Goal: Task Accomplishment & Management: Use online tool/utility

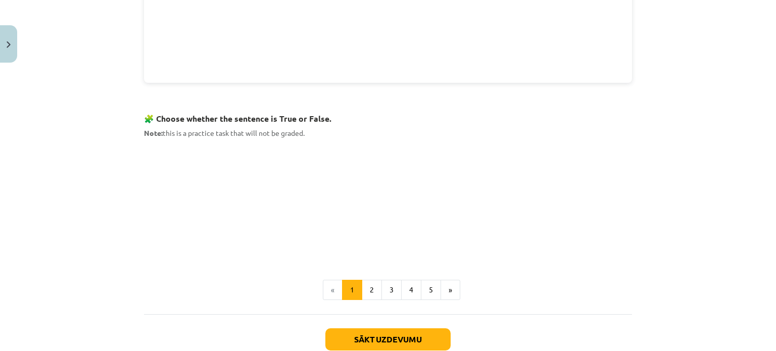
scroll to position [578, 0]
click at [365, 284] on button "2" at bounding box center [372, 289] width 20 height 20
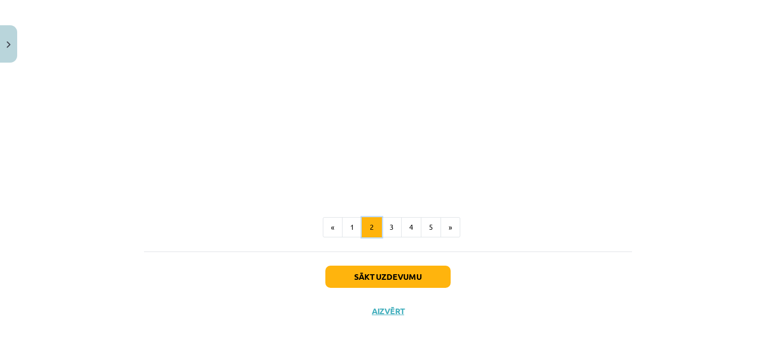
scroll to position [643, 0]
click at [387, 232] on button "3" at bounding box center [392, 228] width 20 height 20
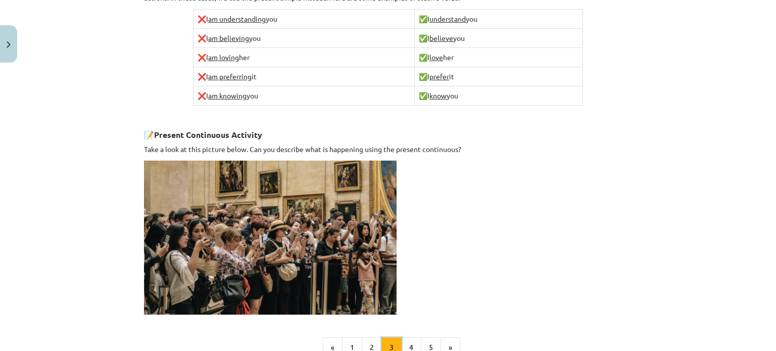
scroll to position [720, 0]
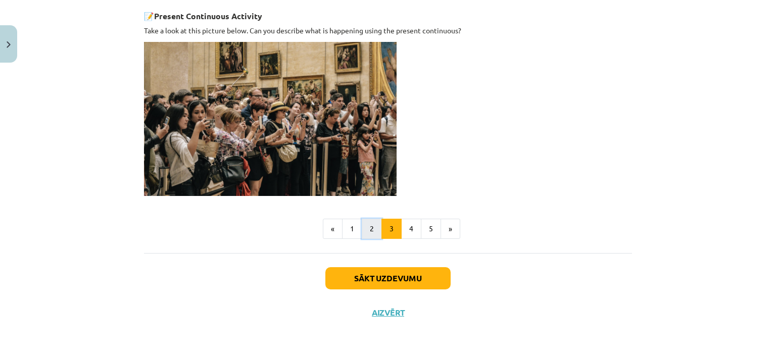
click at [367, 224] on button "2" at bounding box center [372, 229] width 20 height 20
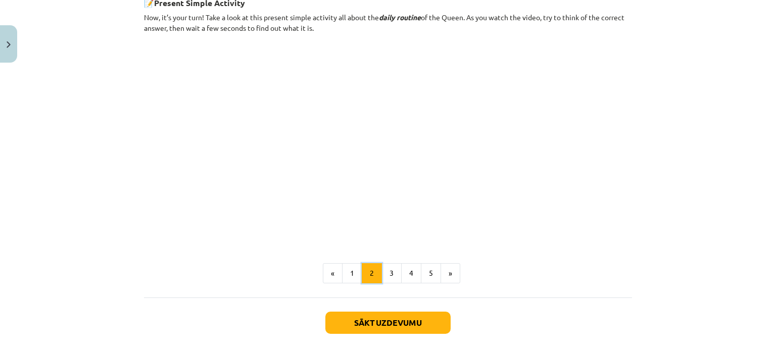
scroll to position [643, 0]
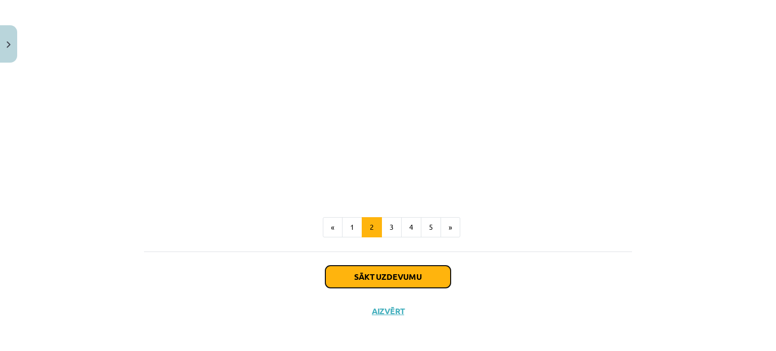
click at [381, 270] on button "Sākt uzdevumu" at bounding box center [387, 277] width 125 height 22
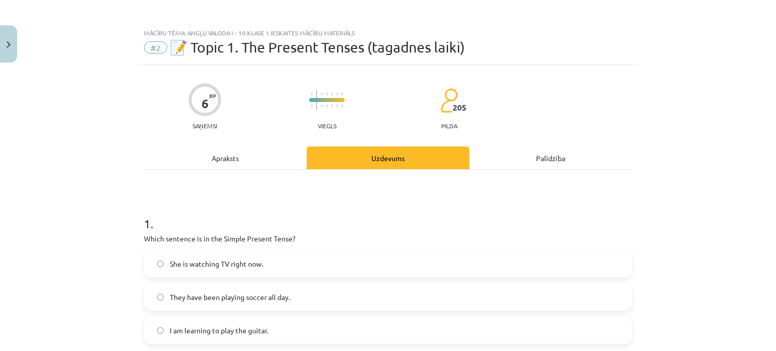
scroll to position [3, 0]
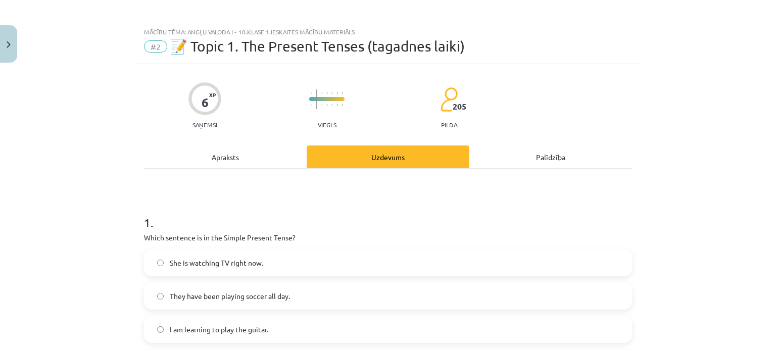
click at [210, 159] on div "Apraksts" at bounding box center [225, 157] width 163 height 23
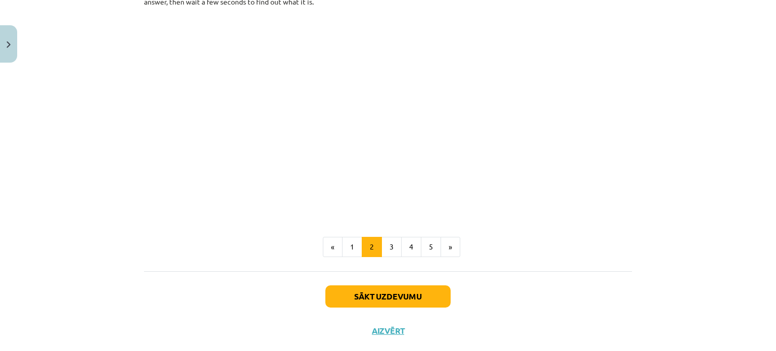
scroll to position [643, 0]
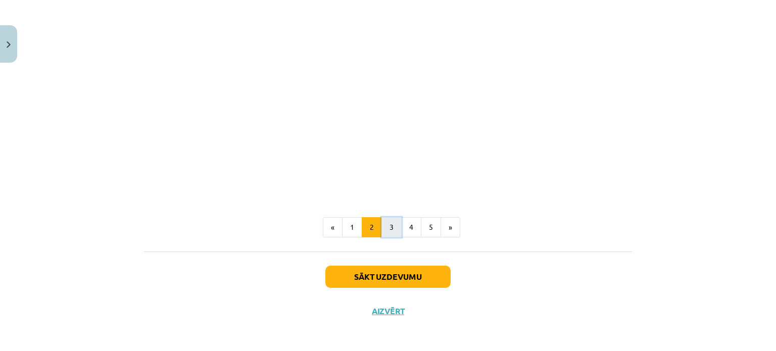
click at [393, 224] on button "3" at bounding box center [392, 227] width 20 height 20
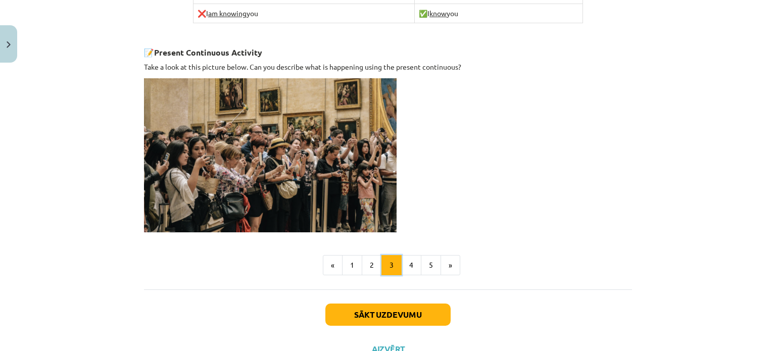
scroll to position [720, 0]
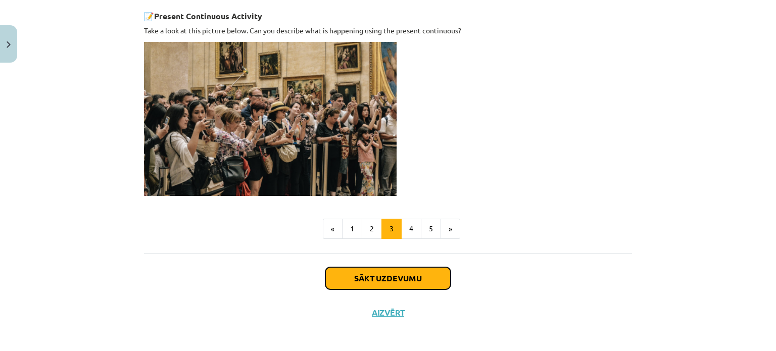
click at [387, 268] on button "Sākt uzdevumu" at bounding box center [387, 278] width 125 height 22
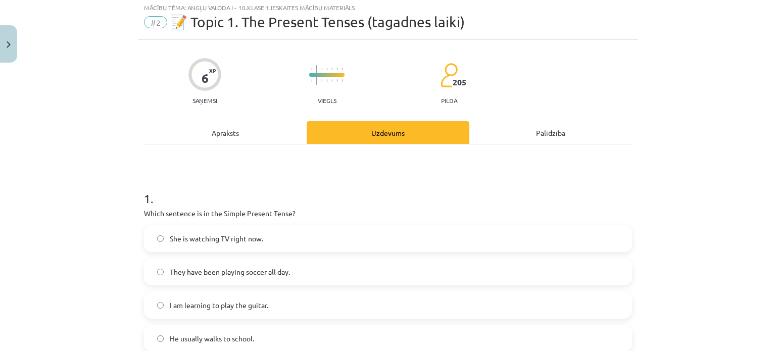
scroll to position [25, 0]
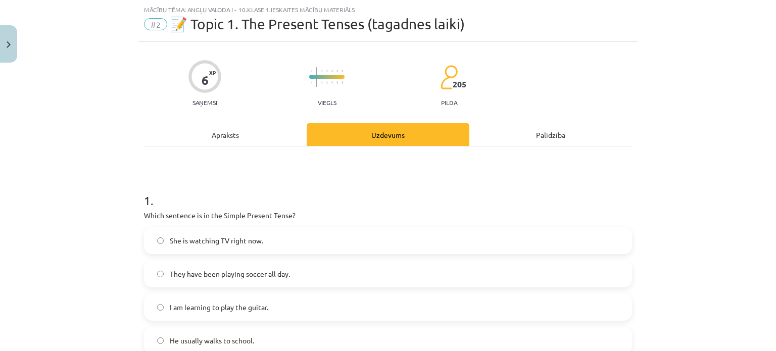
click at [239, 137] on div "Apraksts" at bounding box center [225, 134] width 163 height 23
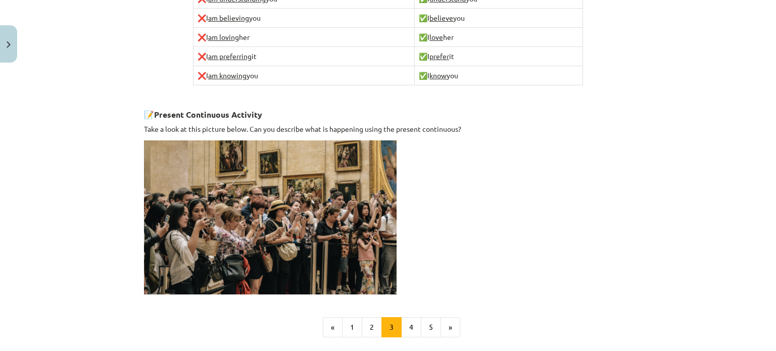
scroll to position [720, 0]
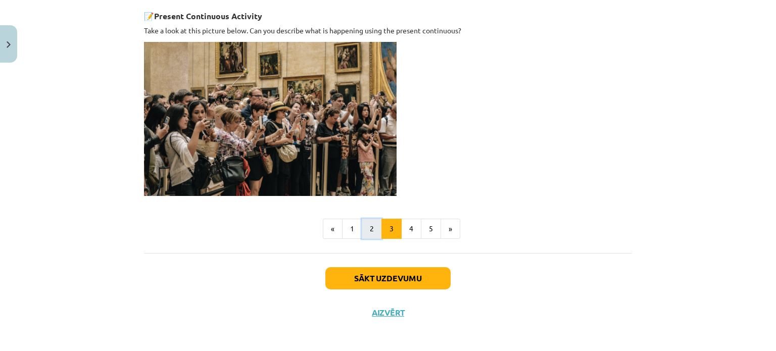
click at [362, 220] on button "2" at bounding box center [372, 229] width 20 height 20
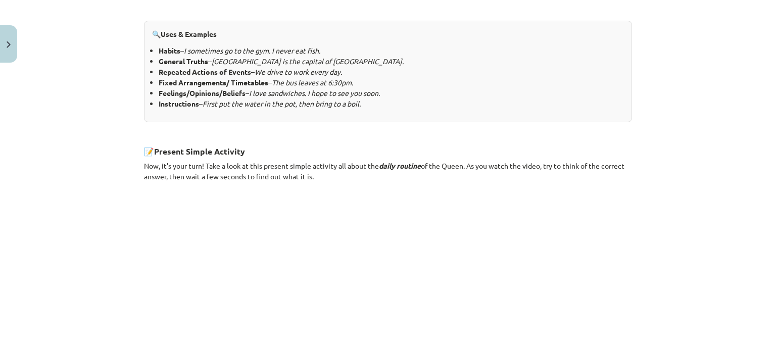
scroll to position [643, 0]
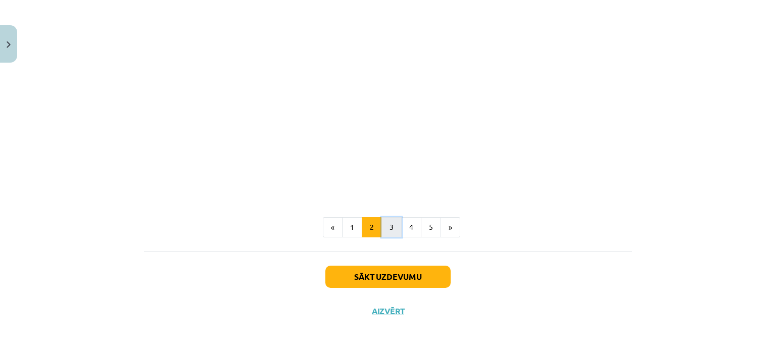
click at [384, 225] on button "3" at bounding box center [392, 227] width 20 height 20
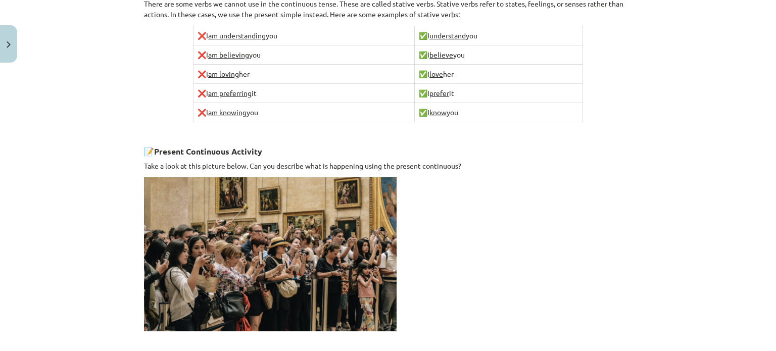
scroll to position [720, 0]
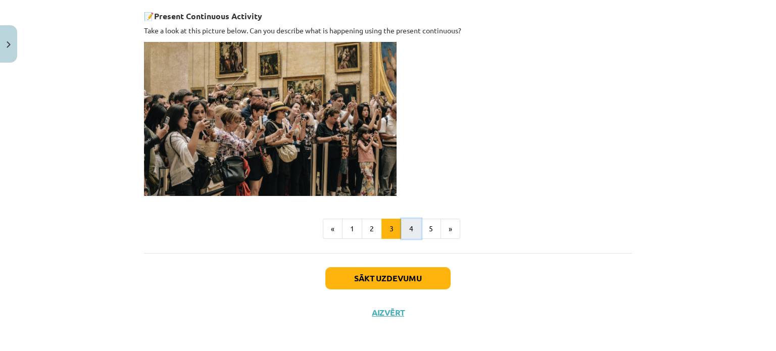
click at [406, 221] on button "4" at bounding box center [411, 229] width 20 height 20
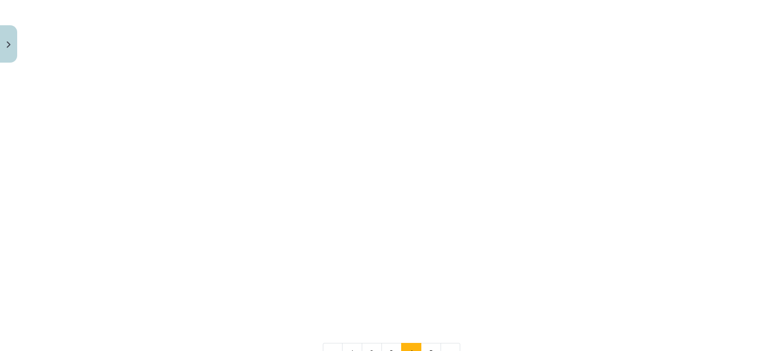
scroll to position [840, 0]
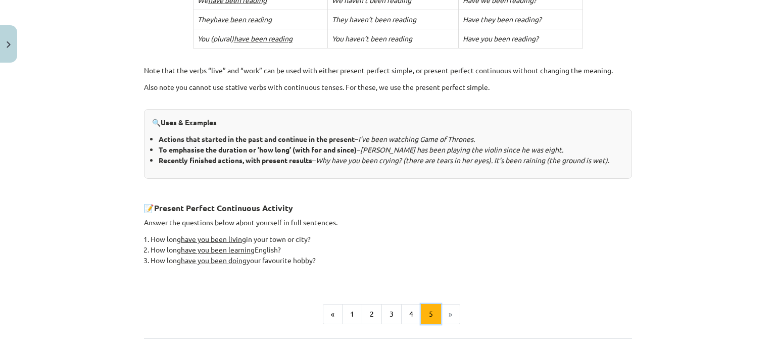
scroll to position [361, 0]
click at [370, 317] on button "2" at bounding box center [372, 313] width 20 height 20
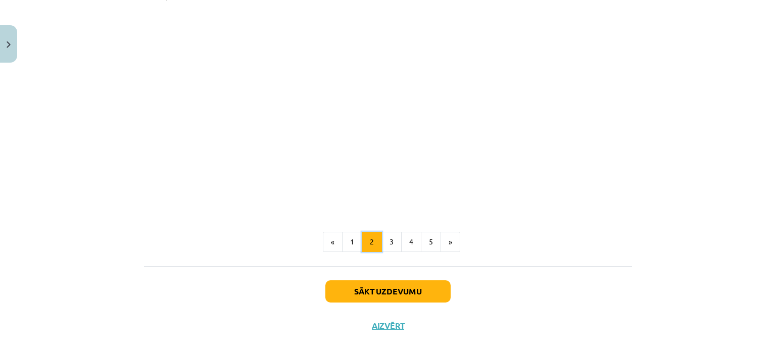
scroll to position [643, 0]
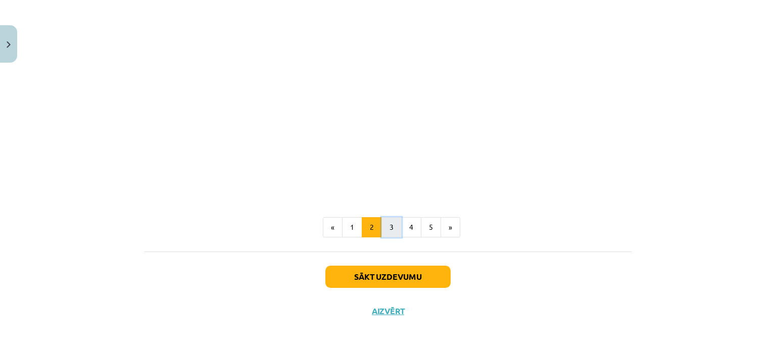
click at [396, 219] on button "3" at bounding box center [392, 227] width 20 height 20
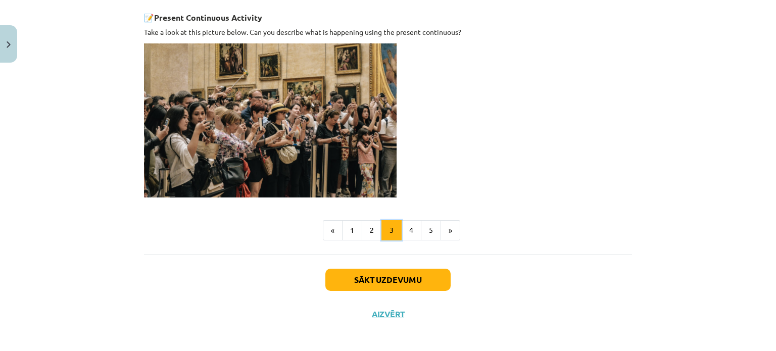
scroll to position [720, 0]
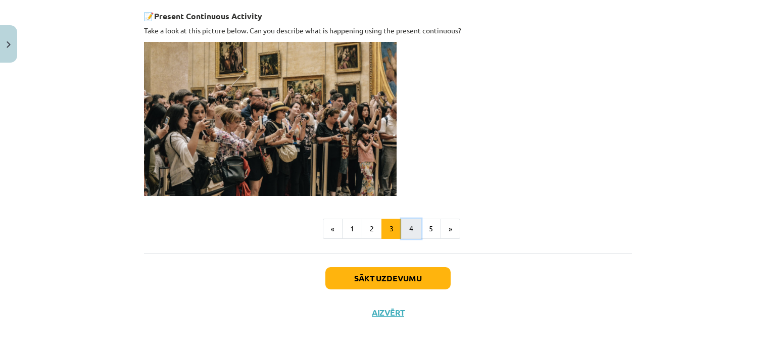
click at [404, 219] on button "4" at bounding box center [411, 229] width 20 height 20
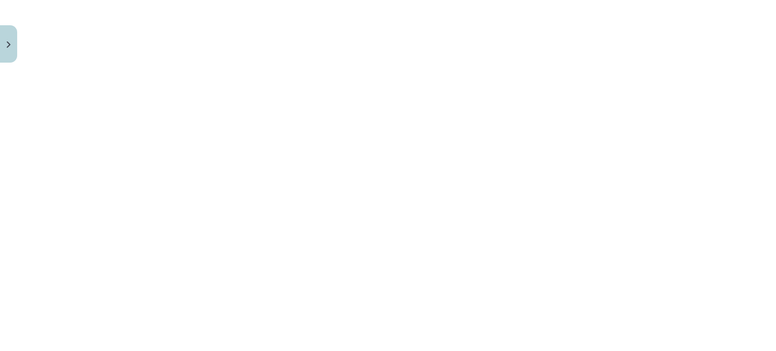
scroll to position [857, 0]
click at [425, 339] on button "5" at bounding box center [431, 349] width 20 height 20
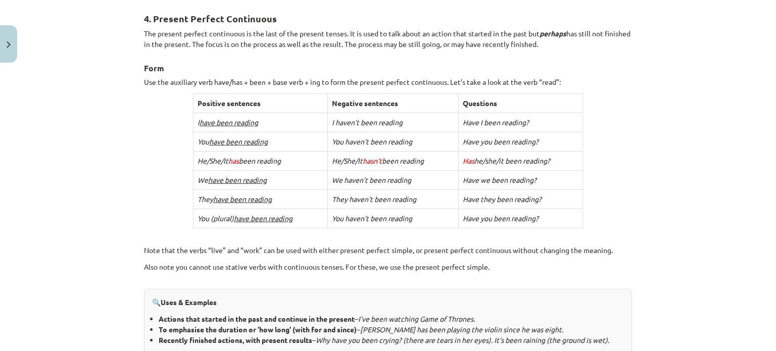
scroll to position [447, 0]
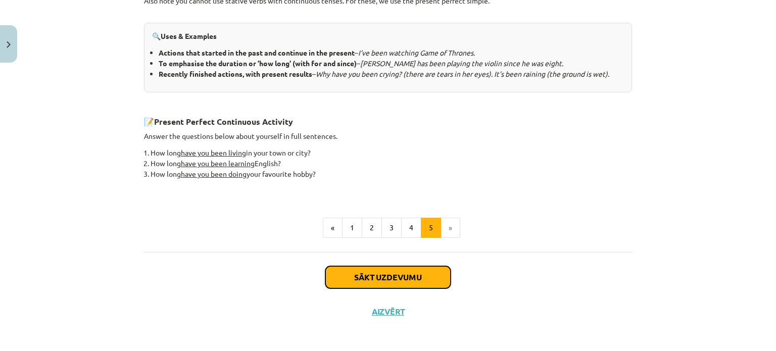
click at [384, 277] on button "Sākt uzdevumu" at bounding box center [387, 277] width 125 height 22
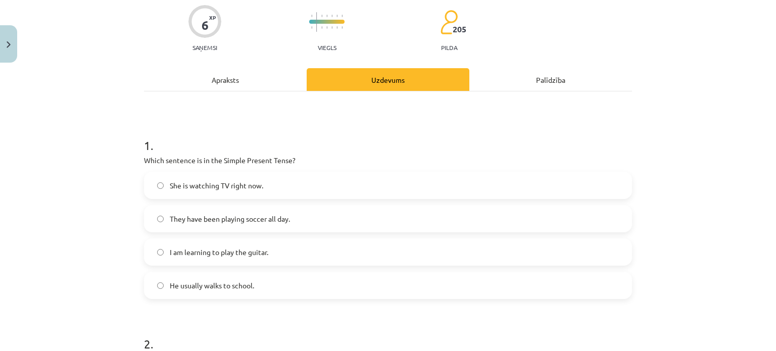
scroll to position [112, 0]
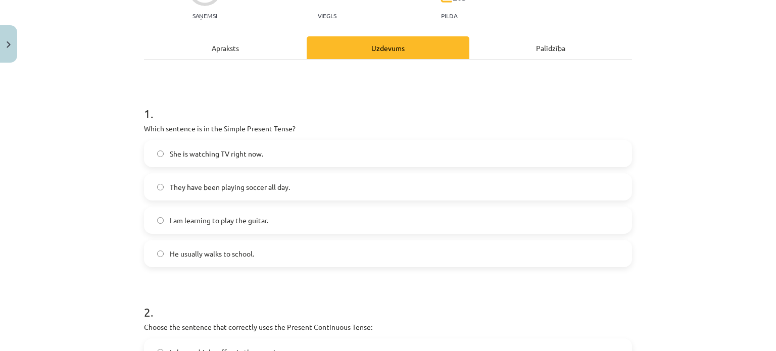
click at [292, 250] on label "He usually walks to school." at bounding box center [388, 253] width 486 height 25
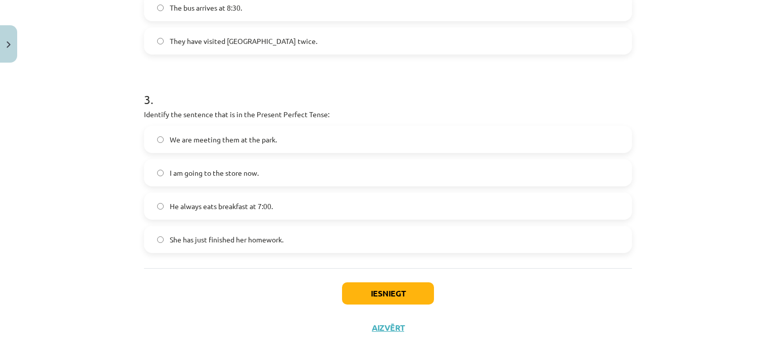
scroll to position [527, 0]
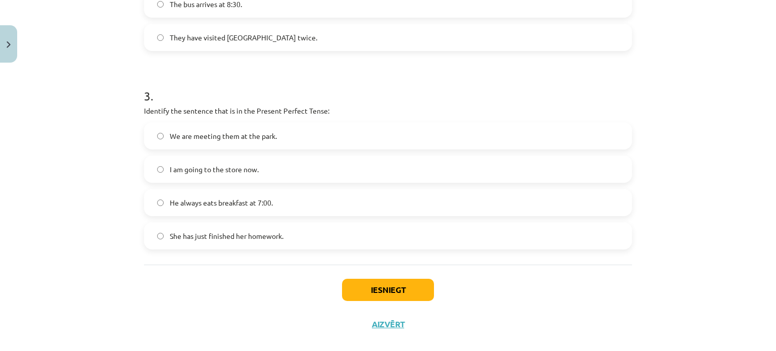
click at [274, 238] on span "She has just finished her homework." at bounding box center [227, 236] width 114 height 11
click at [345, 289] on button "Iesniegt" at bounding box center [388, 290] width 92 height 22
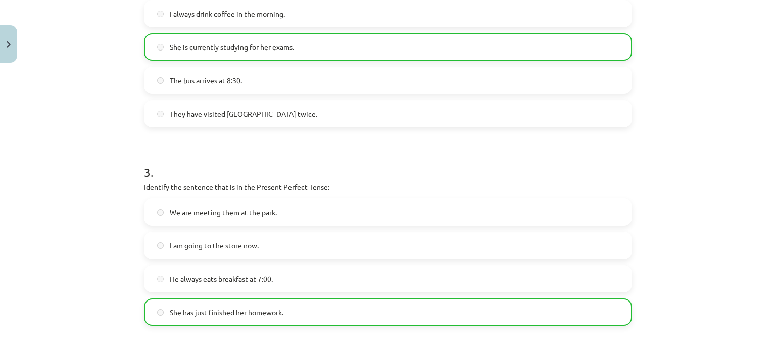
scroll to position [574, 0]
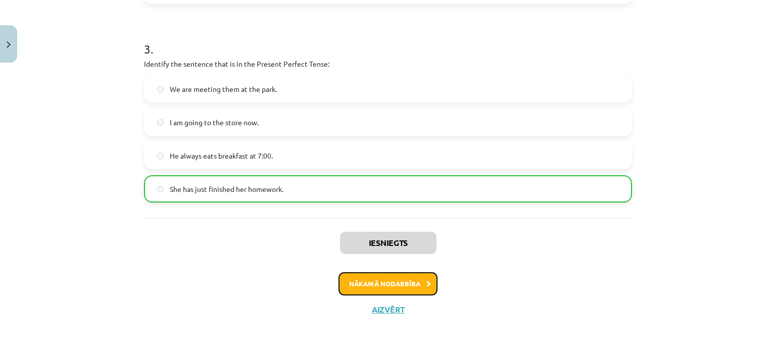
click at [423, 290] on button "Nākamā nodarbība" at bounding box center [388, 283] width 99 height 23
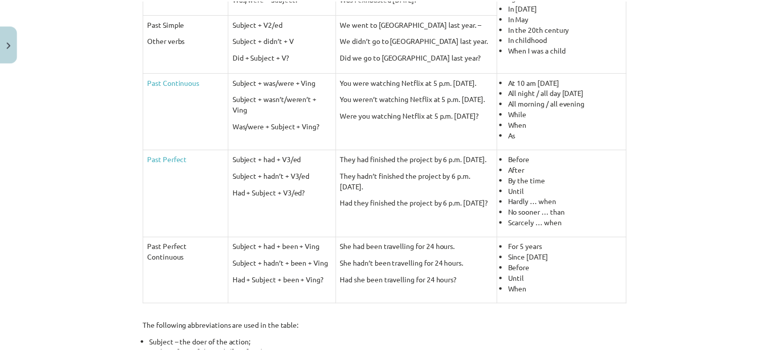
scroll to position [503, 0]
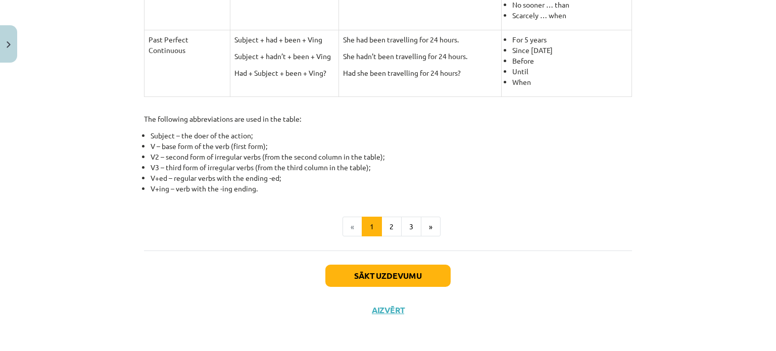
drag, startPoint x: 396, startPoint y: 316, endPoint x: 391, endPoint y: 303, distance: 14.1
click at [391, 303] on div "Sākt uzdevumu Aizvērt" at bounding box center [388, 286] width 488 height 71
click at [391, 305] on button "Aizvērt" at bounding box center [388, 310] width 38 height 10
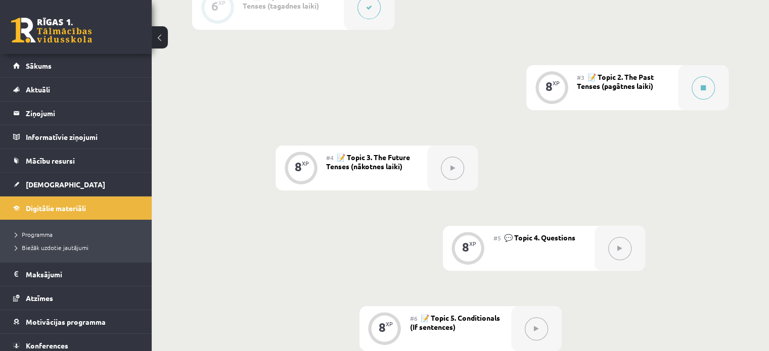
scroll to position [383, 0]
